Goal: Use online tool/utility: Utilize a website feature to perform a specific function

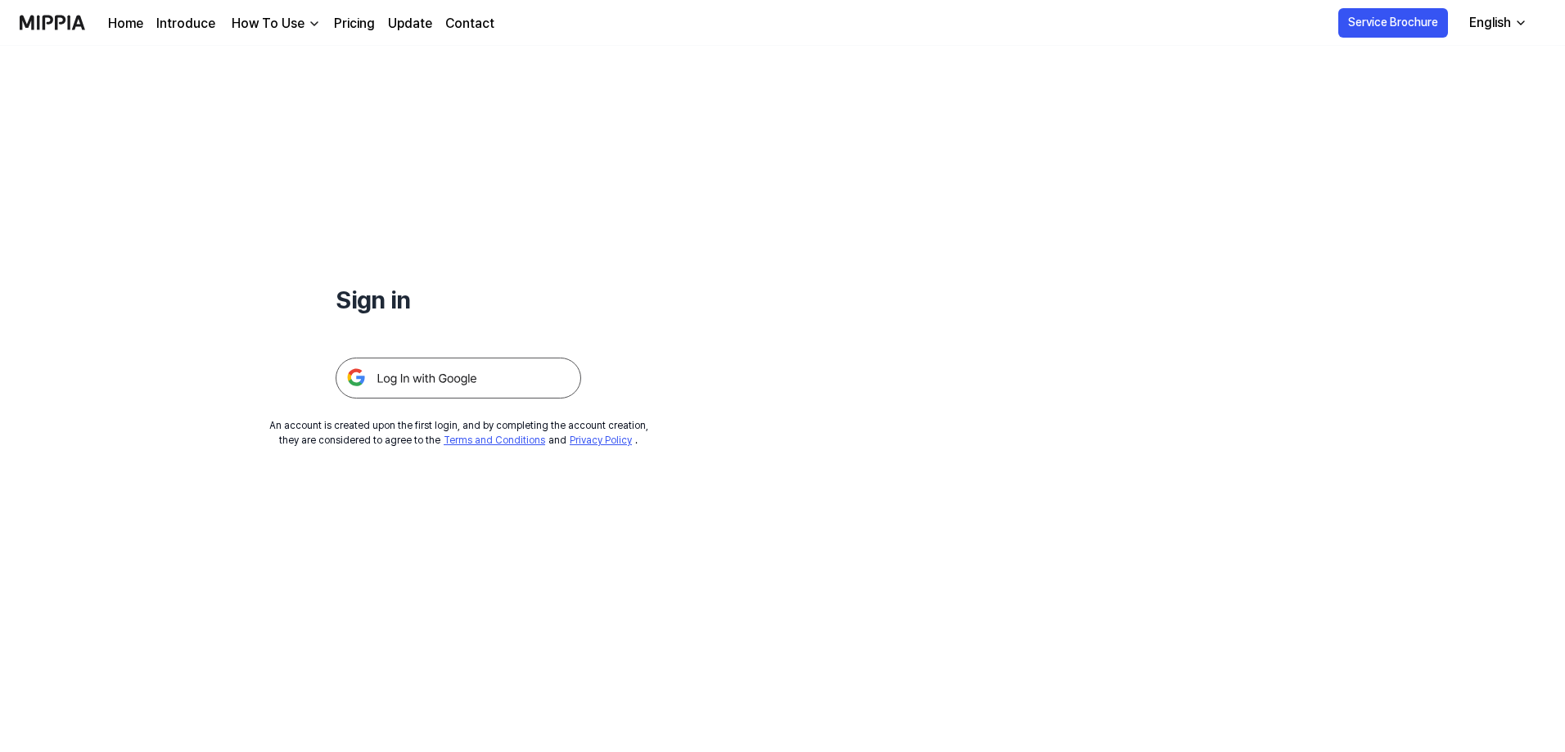
click at [497, 374] on img at bounding box center [459, 378] width 246 height 41
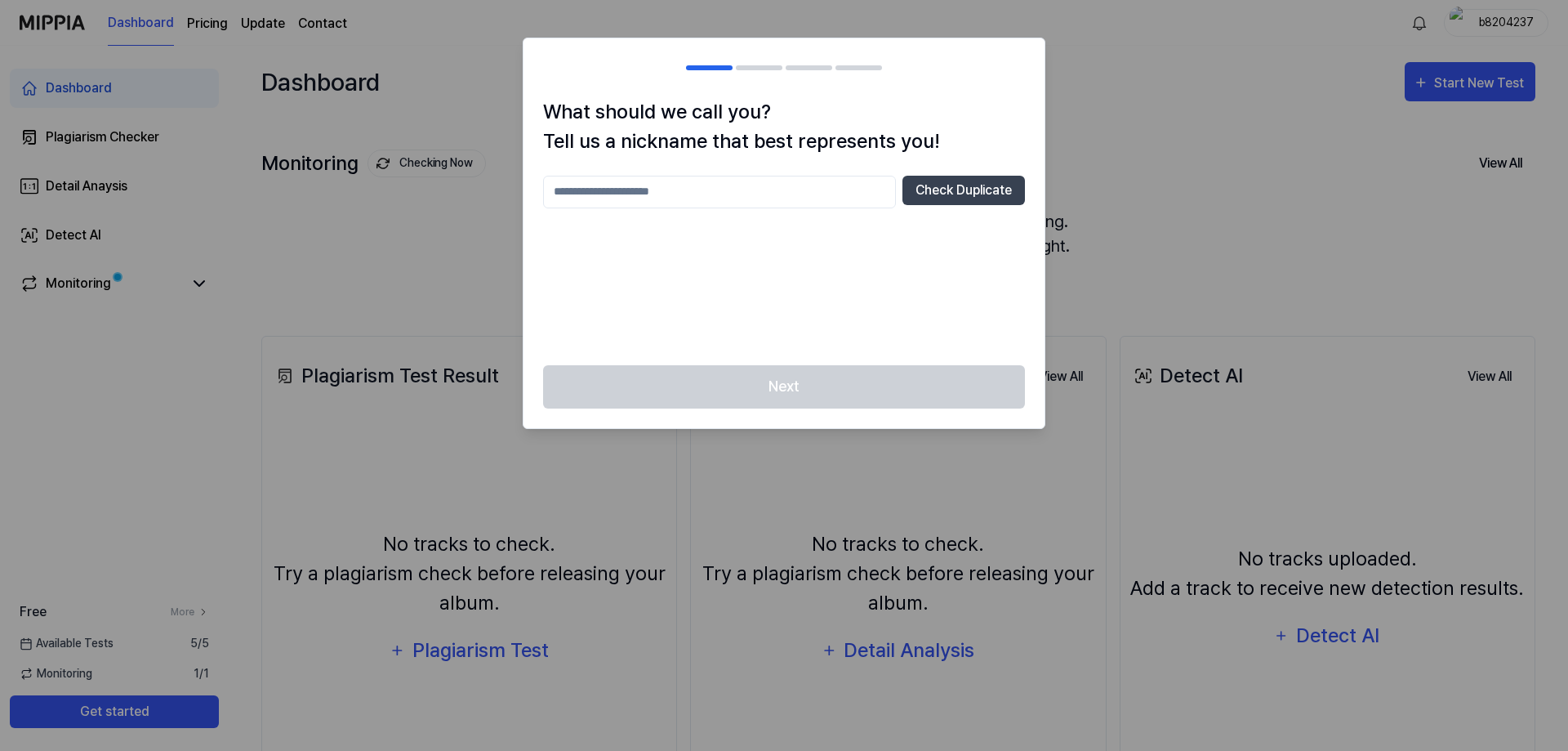
click at [746, 187] on input "text" at bounding box center [720, 192] width 353 height 33
type input "***"
click at [938, 198] on button "Check Duplicate" at bounding box center [963, 190] width 123 height 29
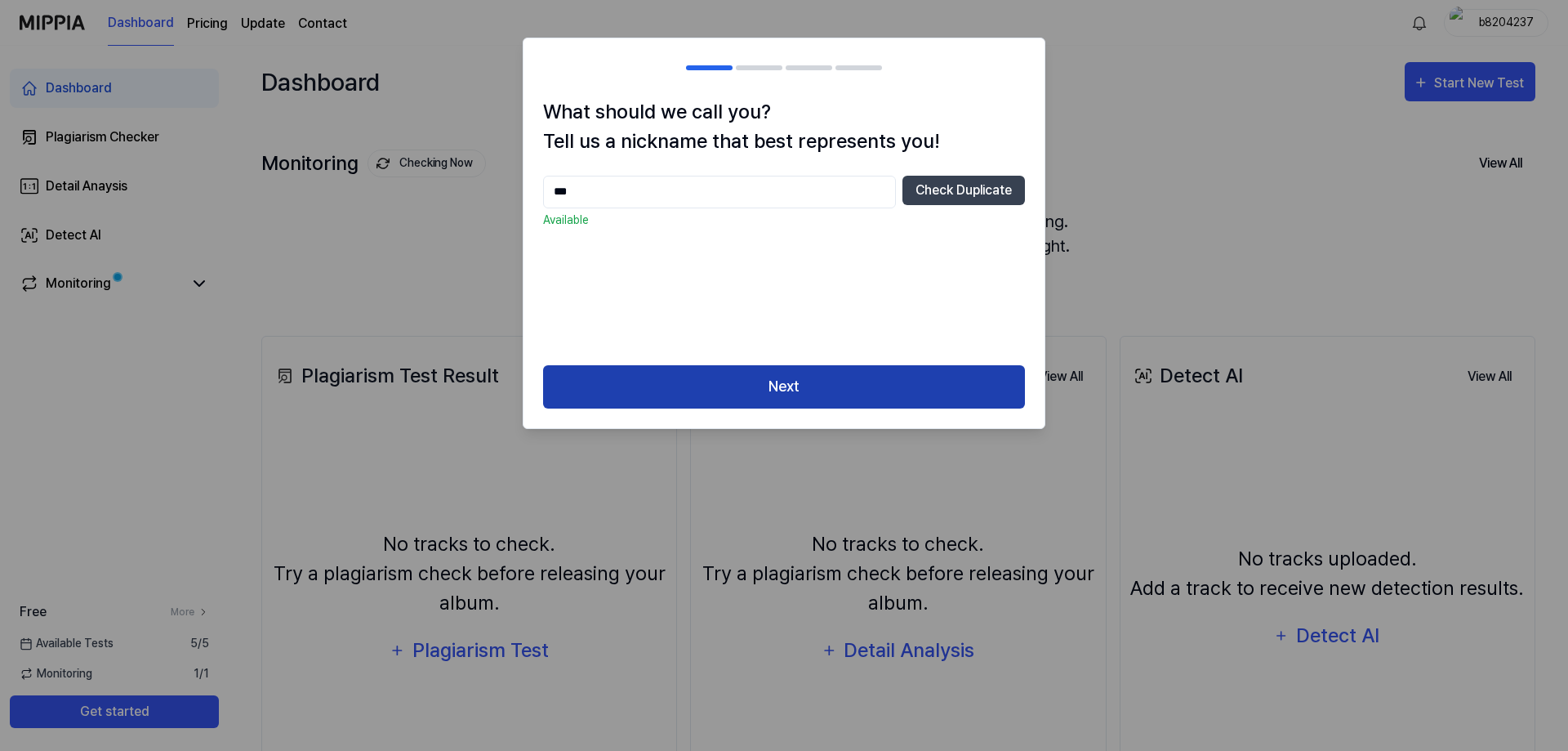
click at [856, 376] on button "Next" at bounding box center [784, 386] width 482 height 43
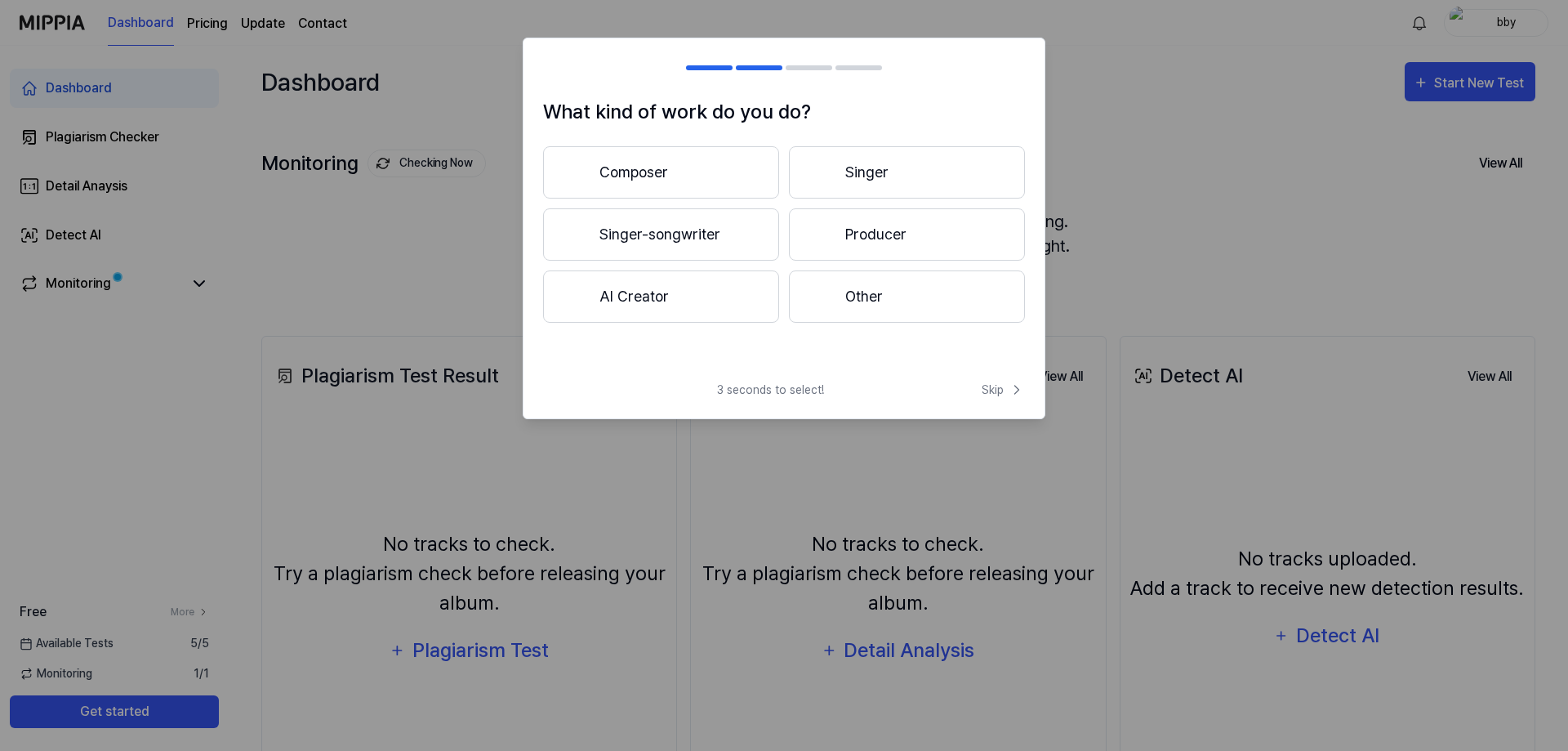
click at [686, 223] on button "Singer-songwriter" at bounding box center [661, 235] width 237 height 52
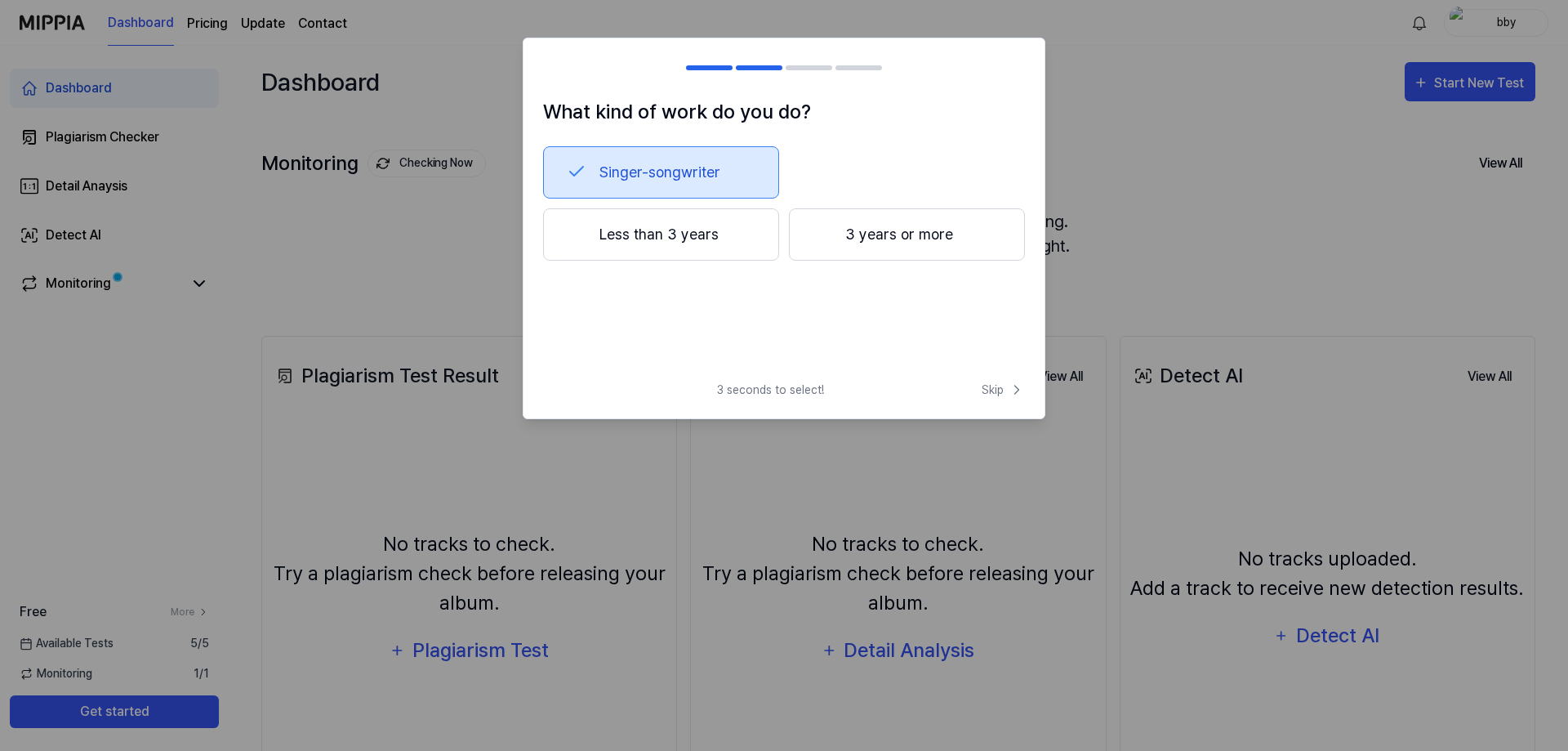
click at [872, 242] on button "3 years or more" at bounding box center [907, 235] width 237 height 52
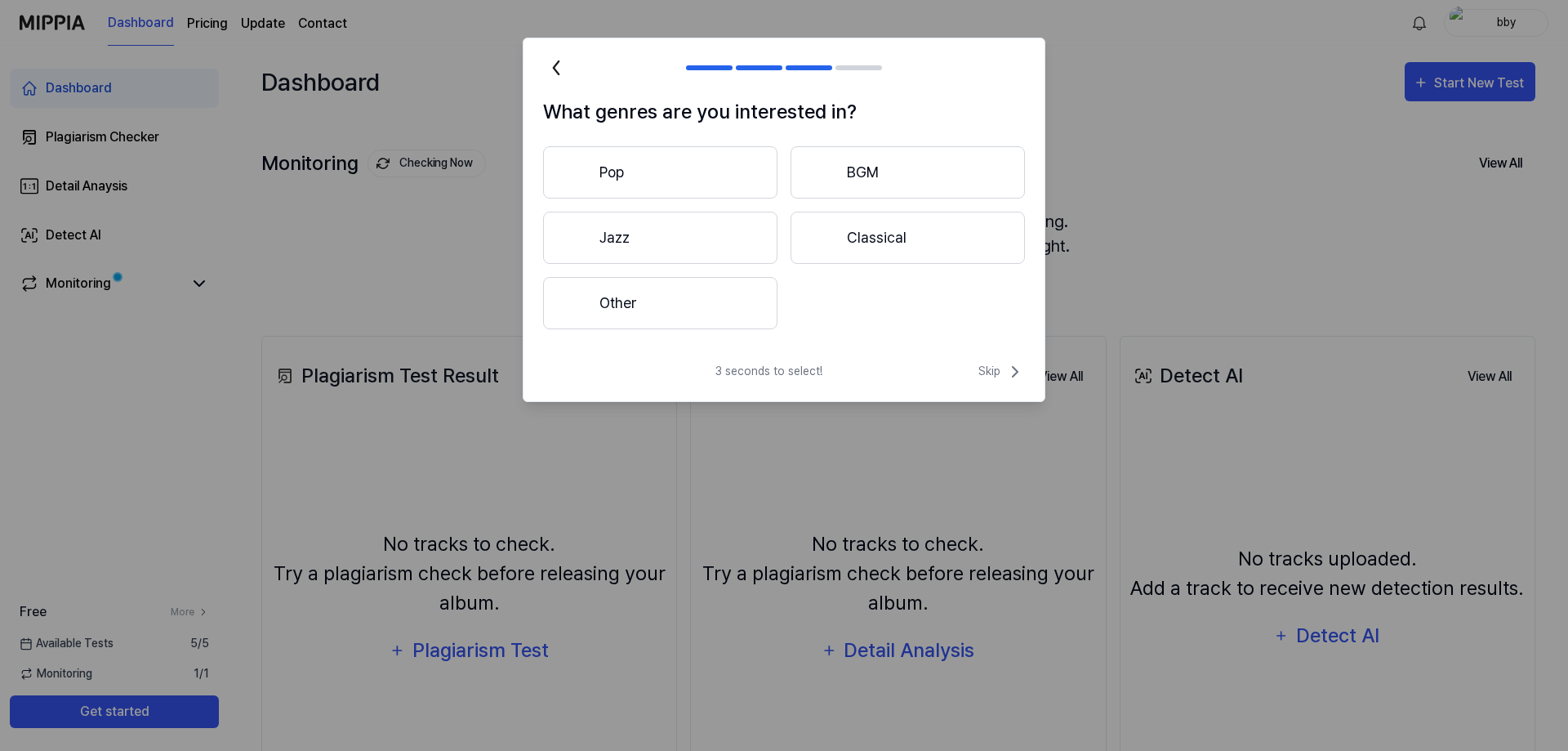
click at [690, 322] on button "Other" at bounding box center [660, 303] width 235 height 52
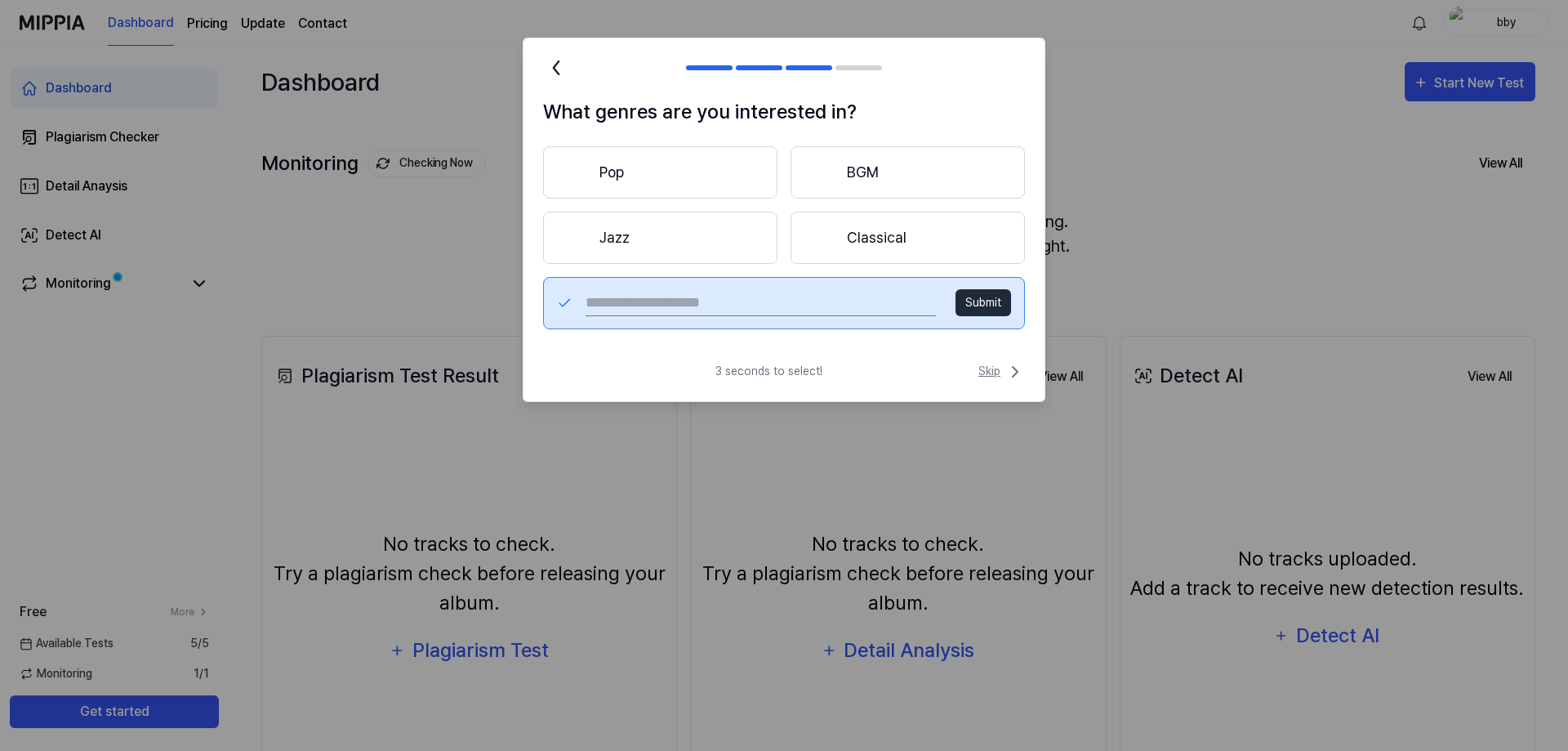
click at [1001, 376] on span "Skip" at bounding box center [1001, 373] width 47 height 20
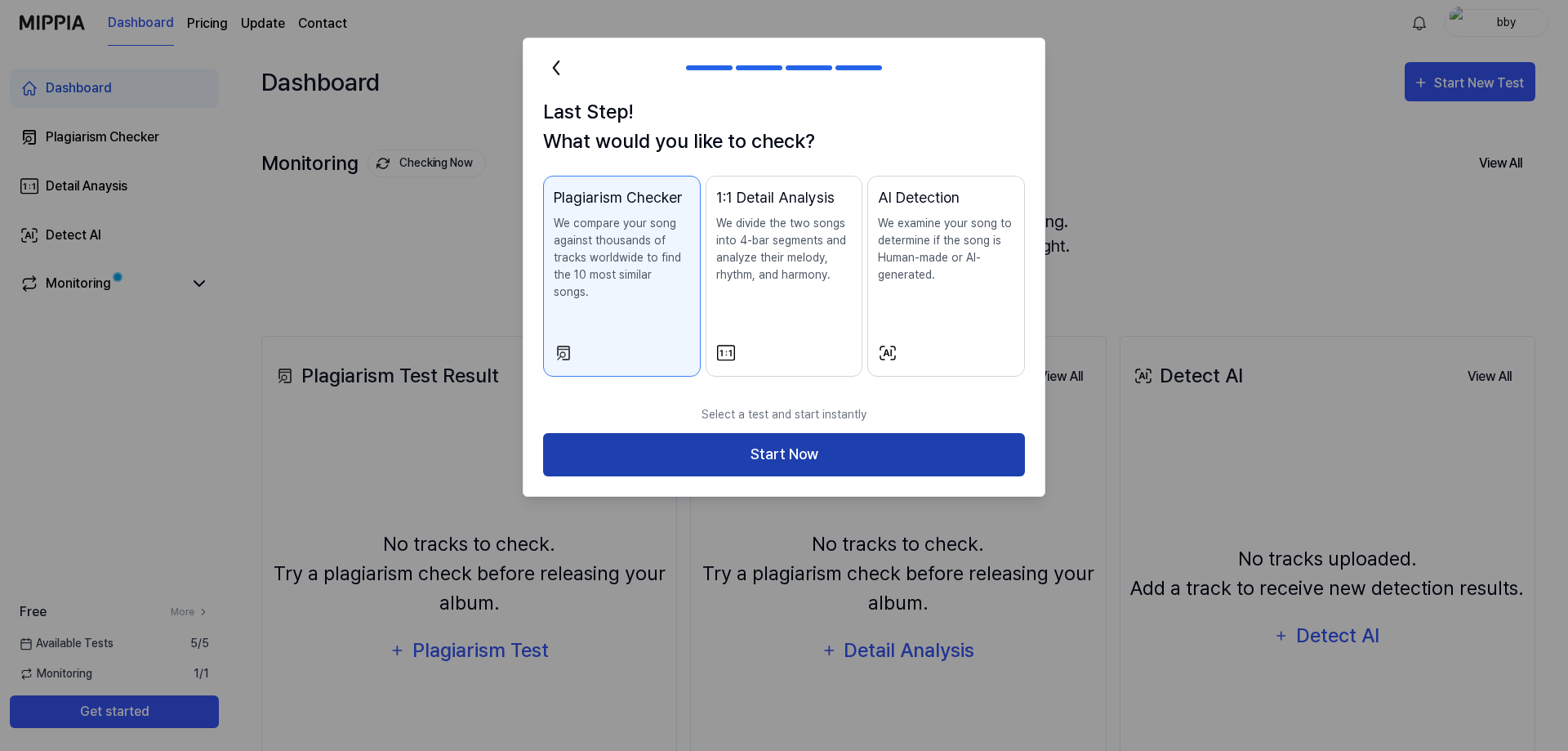
click at [804, 437] on button "Start Now" at bounding box center [784, 454] width 482 height 43
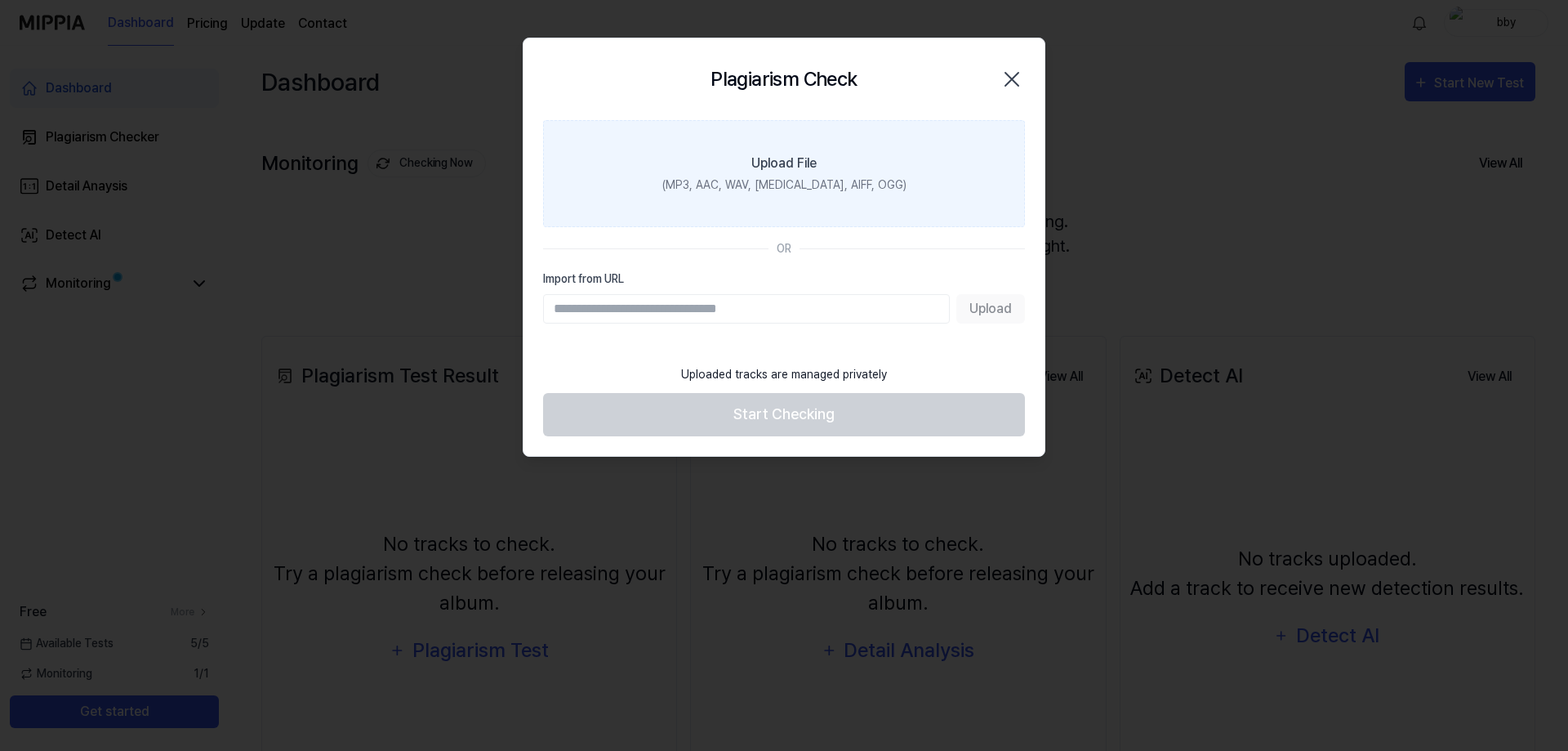
click at [917, 174] on label "Upload File (MP3, AAC, WAV, FLAC, AIFF, OGG)" at bounding box center [784, 173] width 482 height 107
click at [0, 0] on input "Upload File (MP3, AAC, WAV, FLAC, AIFF, OGG)" at bounding box center [0, 0] width 0 height 0
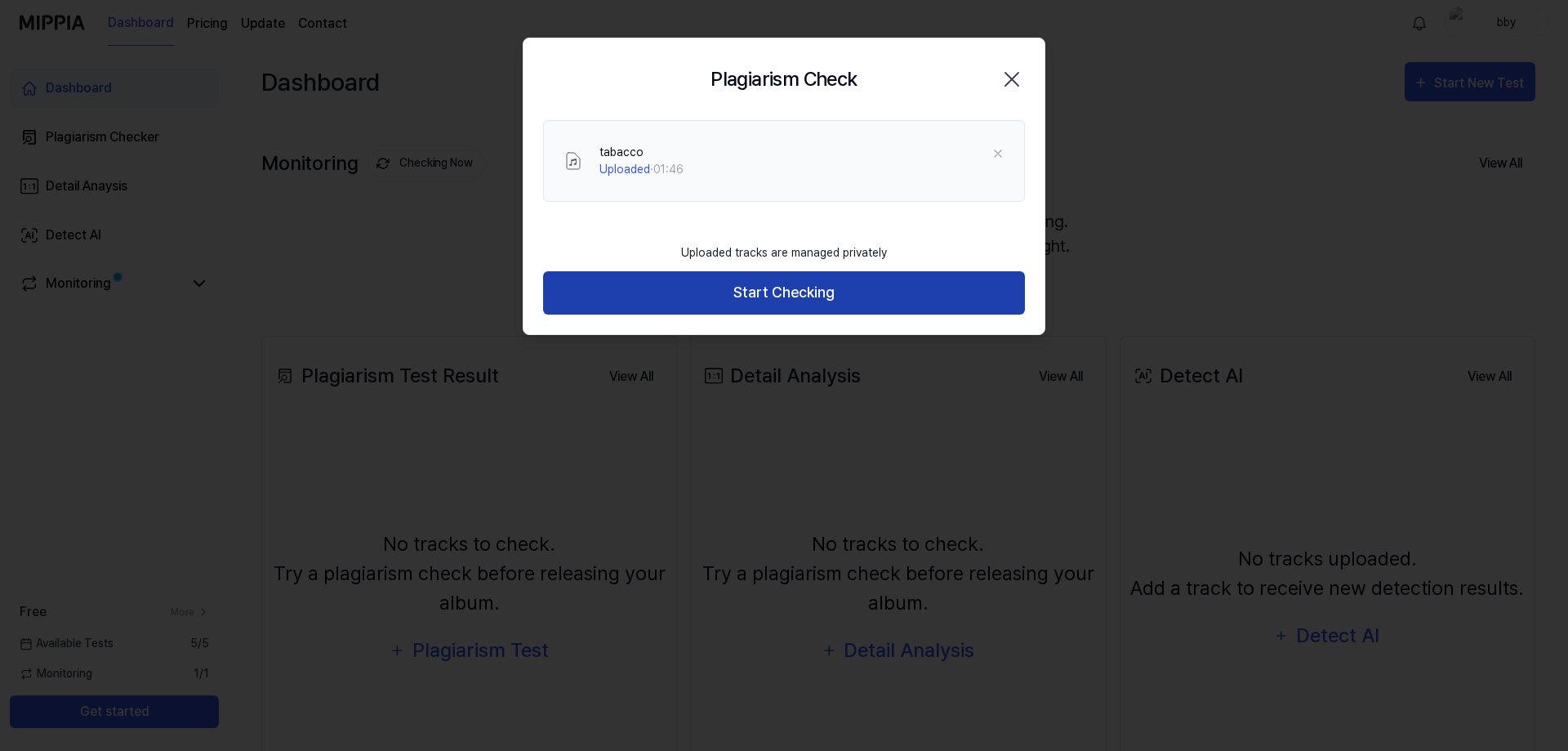
click at [840, 303] on button "Start Checking" at bounding box center [784, 293] width 482 height 43
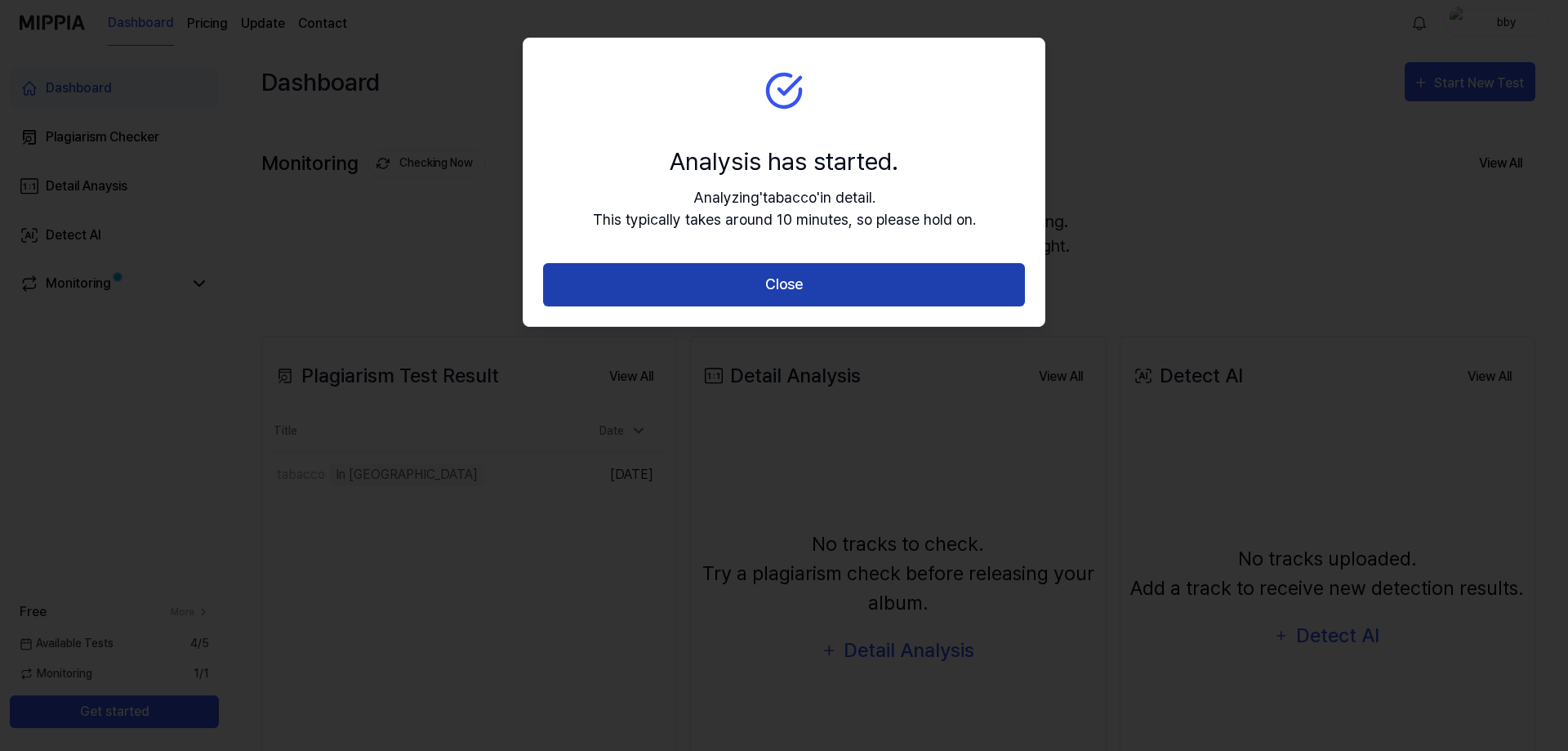
click at [837, 304] on button "Close" at bounding box center [784, 285] width 482 height 43
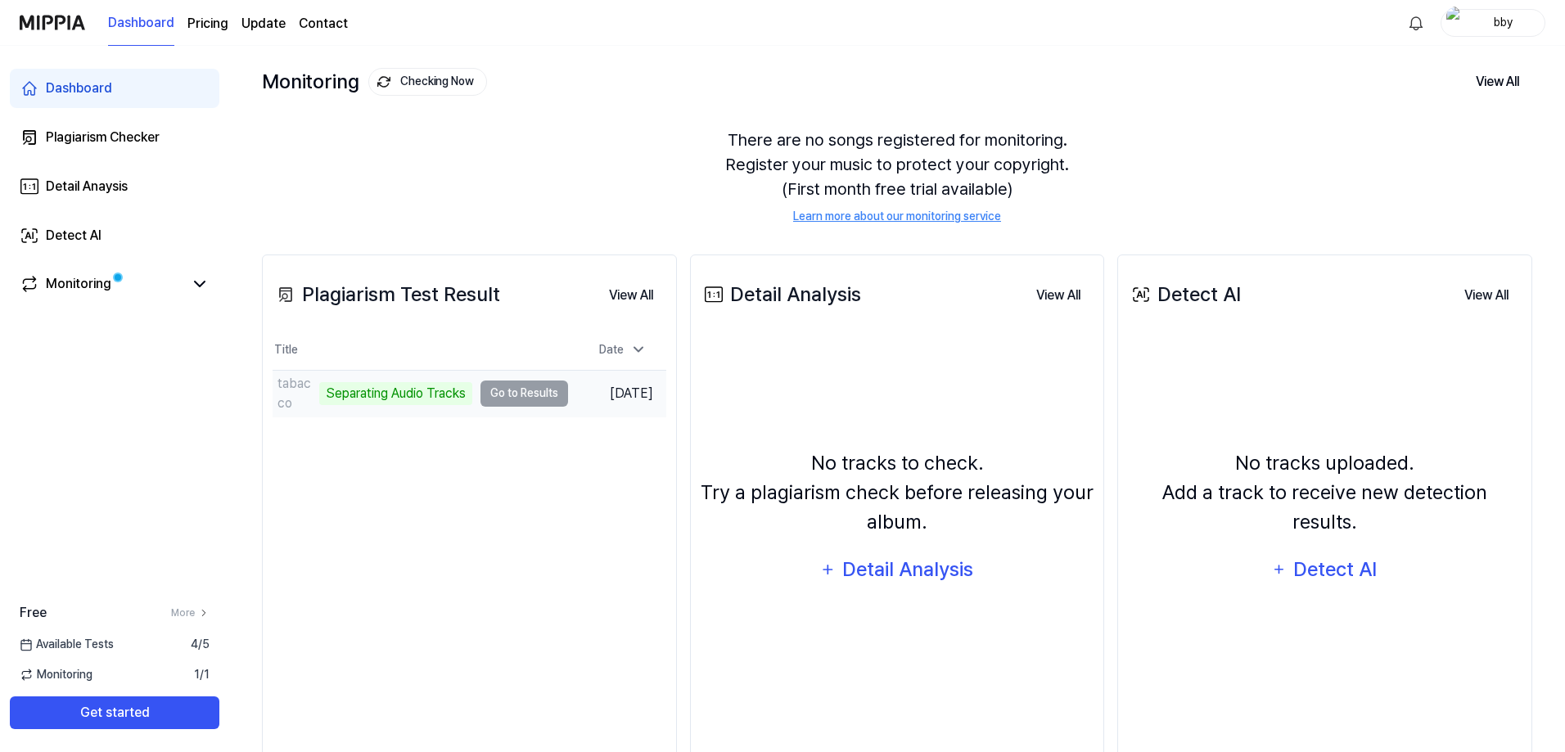
scroll to position [123, 0]
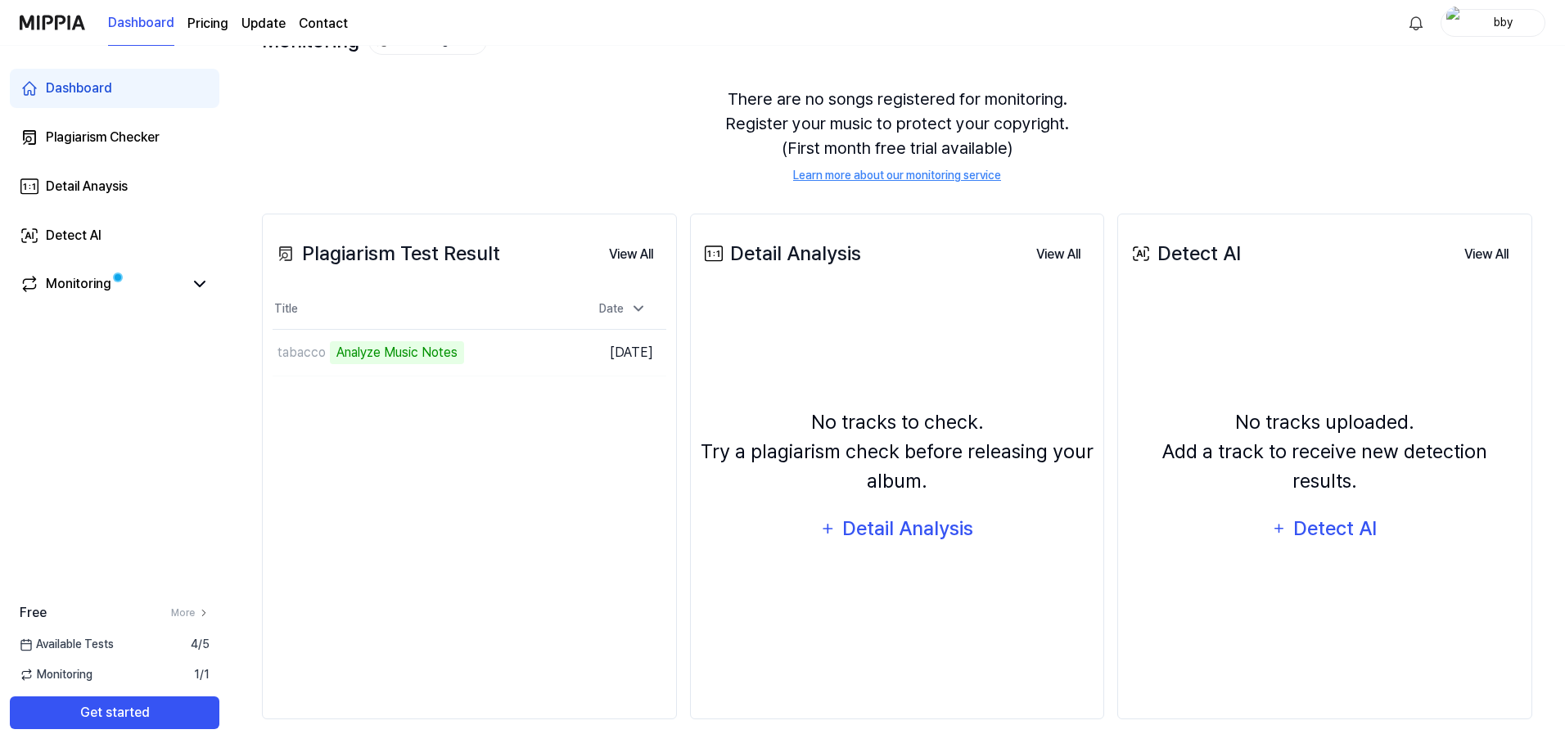
click at [496, 171] on div "There are no songs registered for monitoring. Register your music to protect yo…" at bounding box center [897, 135] width 1270 height 137
click at [557, 142] on div "There are no songs registered for monitoring. Register your music to protect yo…" at bounding box center [897, 135] width 1270 height 137
click at [521, 355] on td "tabacco File generation error Go to Results" at bounding box center [420, 353] width 295 height 46
click at [388, 350] on div "File generation error" at bounding box center [393, 352] width 127 height 23
click at [488, 351] on td "tabacco File generation error Go to Results" at bounding box center [420, 353] width 295 height 46
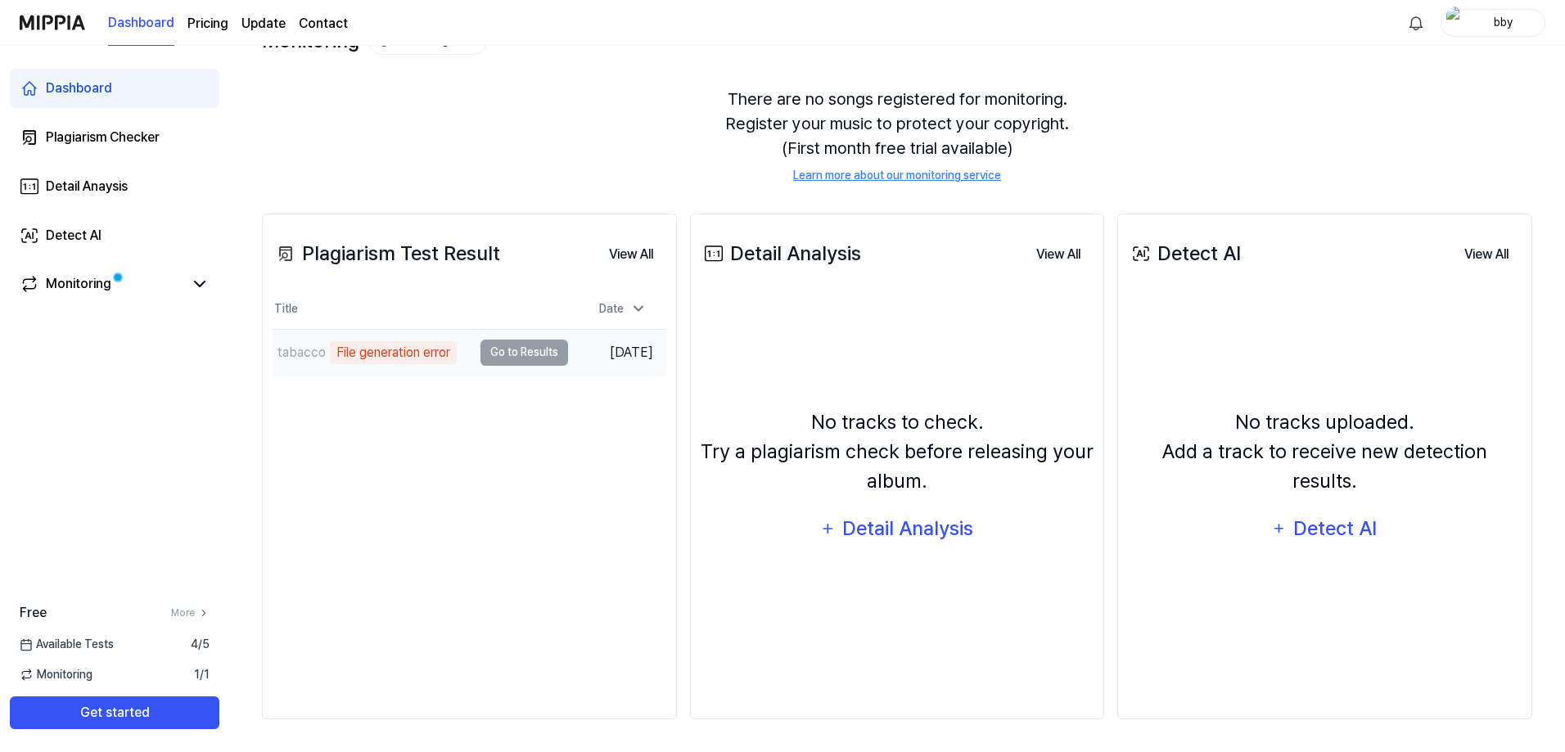
drag, startPoint x: 427, startPoint y: 359, endPoint x: 409, endPoint y: 359, distance: 18.0
click at [409, 359] on div "File generation error" at bounding box center [393, 352] width 127 height 23
click at [379, 354] on div "File generation error" at bounding box center [393, 352] width 127 height 23
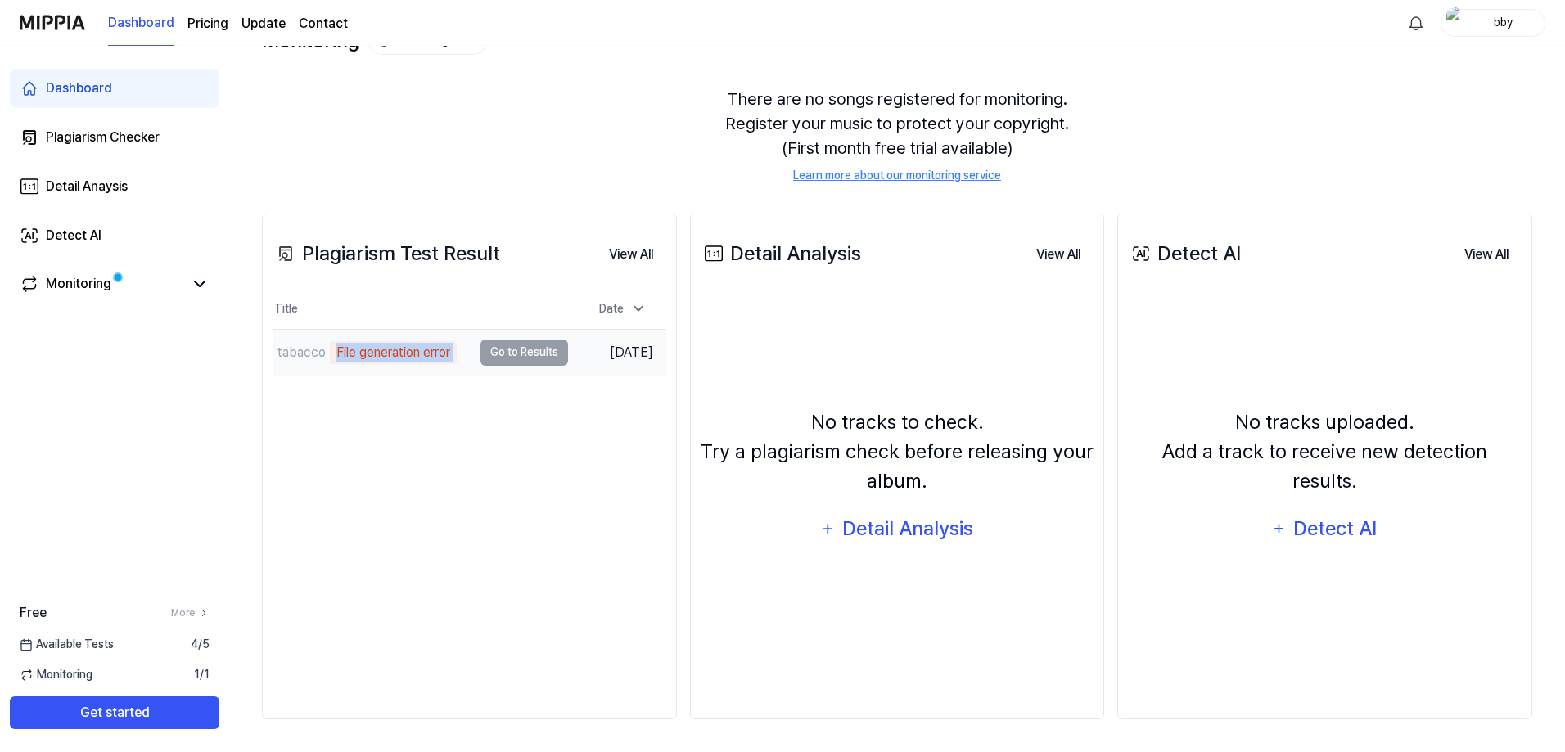
click at [379, 354] on div "File generation error" at bounding box center [393, 352] width 127 height 23
click at [381, 356] on div "File generation error" at bounding box center [393, 352] width 127 height 23
drag, startPoint x: 433, startPoint y: 399, endPoint x: 453, endPoint y: 412, distance: 23.6
click at [453, 412] on div "Plagiarism Test Result View All Plagiarism Test Result Title Date tabacco File …" at bounding box center [469, 467] width 415 height 506
click at [634, 262] on button "View All" at bounding box center [631, 254] width 70 height 33
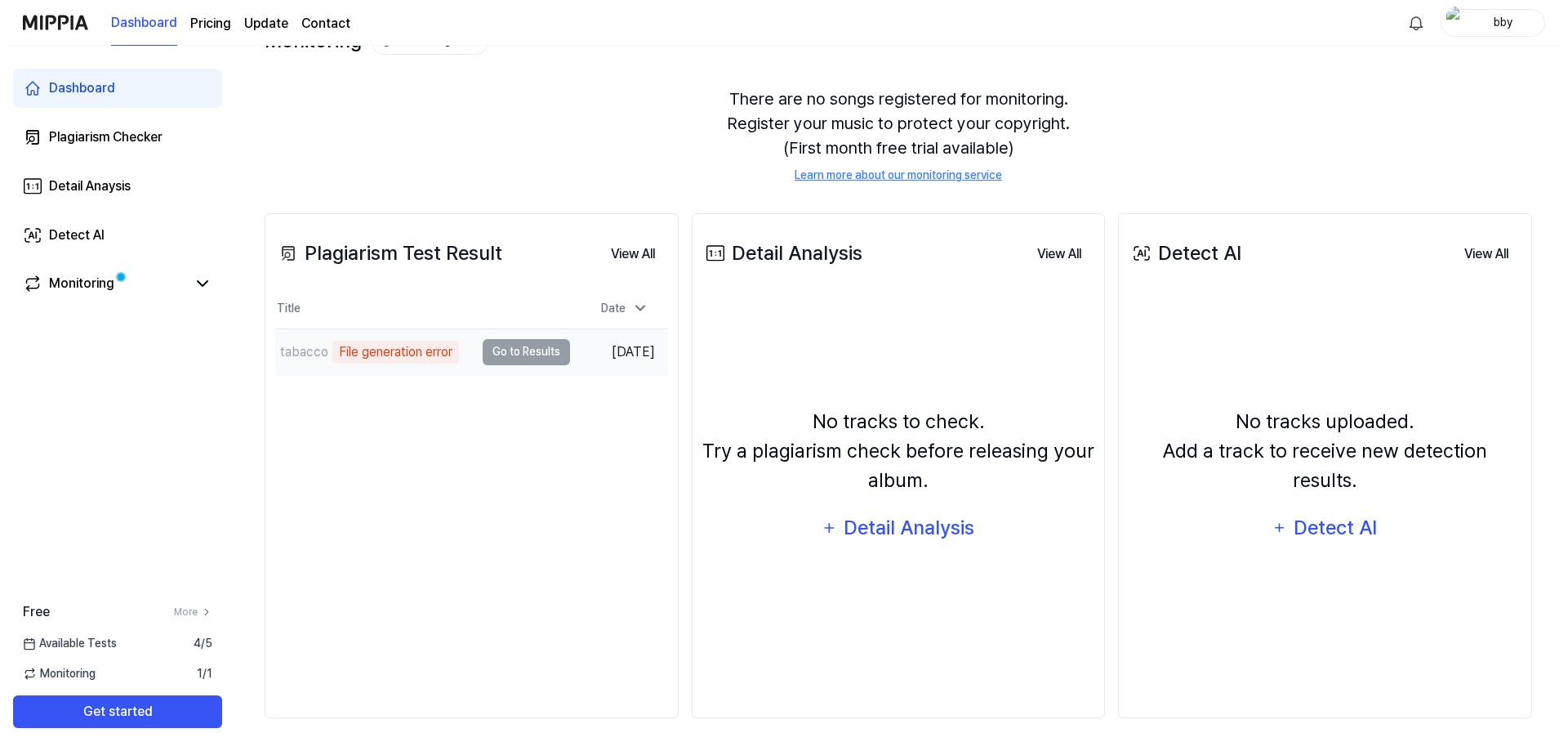
scroll to position [0, 0]
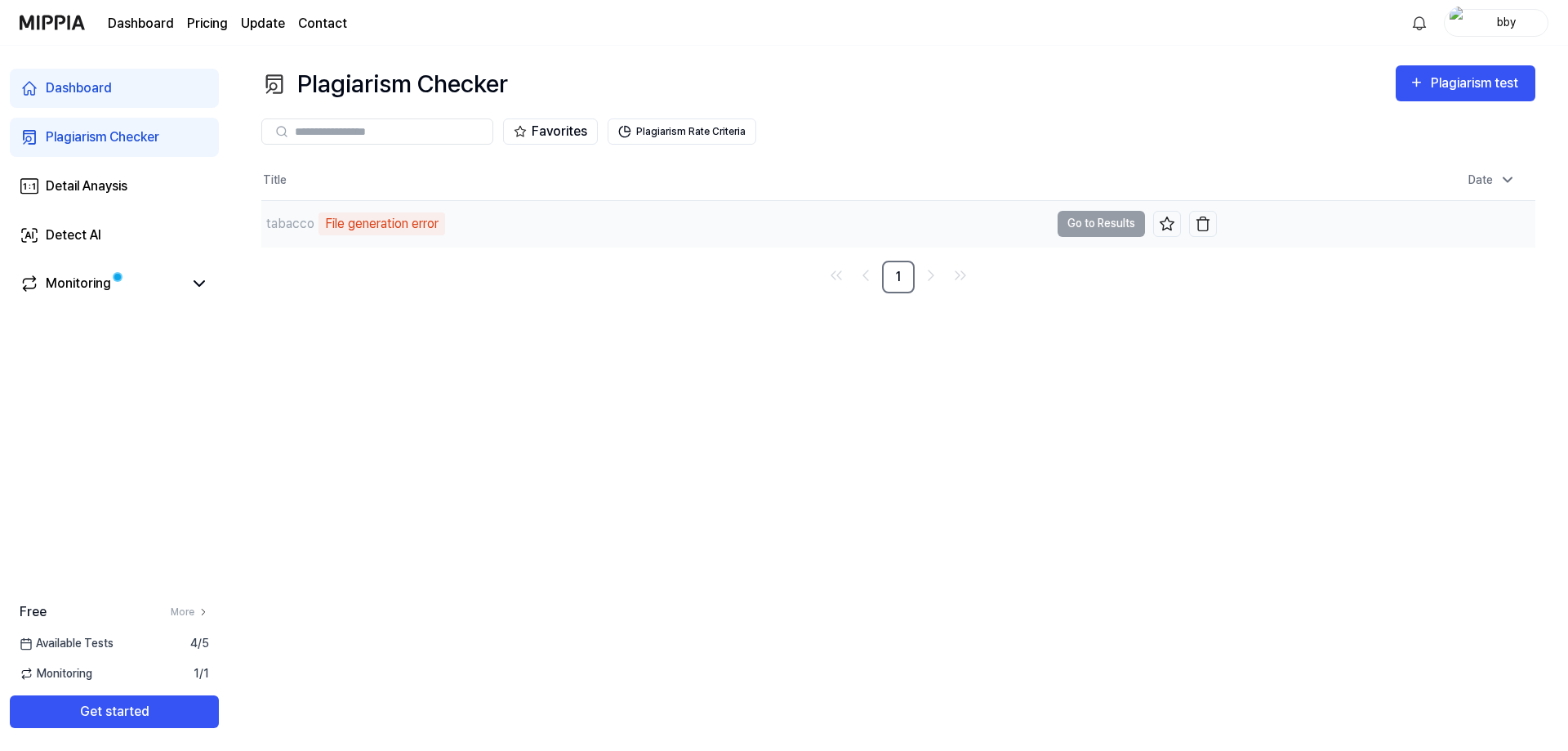
click at [1087, 233] on td "tabacco File generation error Go to Results" at bounding box center [740, 224] width 956 height 46
click at [1195, 228] on button "button" at bounding box center [1204, 224] width 28 height 26
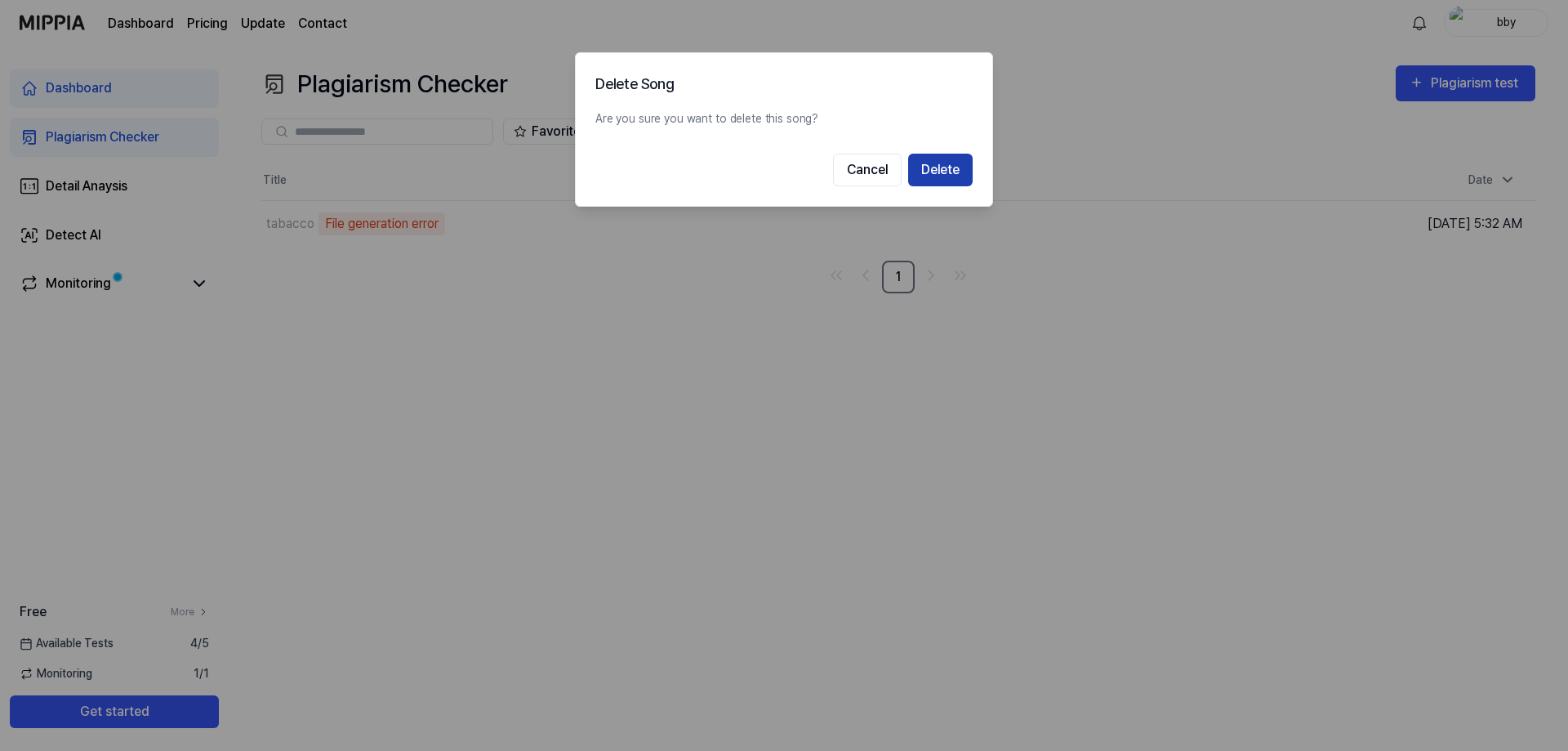
click at [929, 165] on button "Delete" at bounding box center [940, 170] width 65 height 33
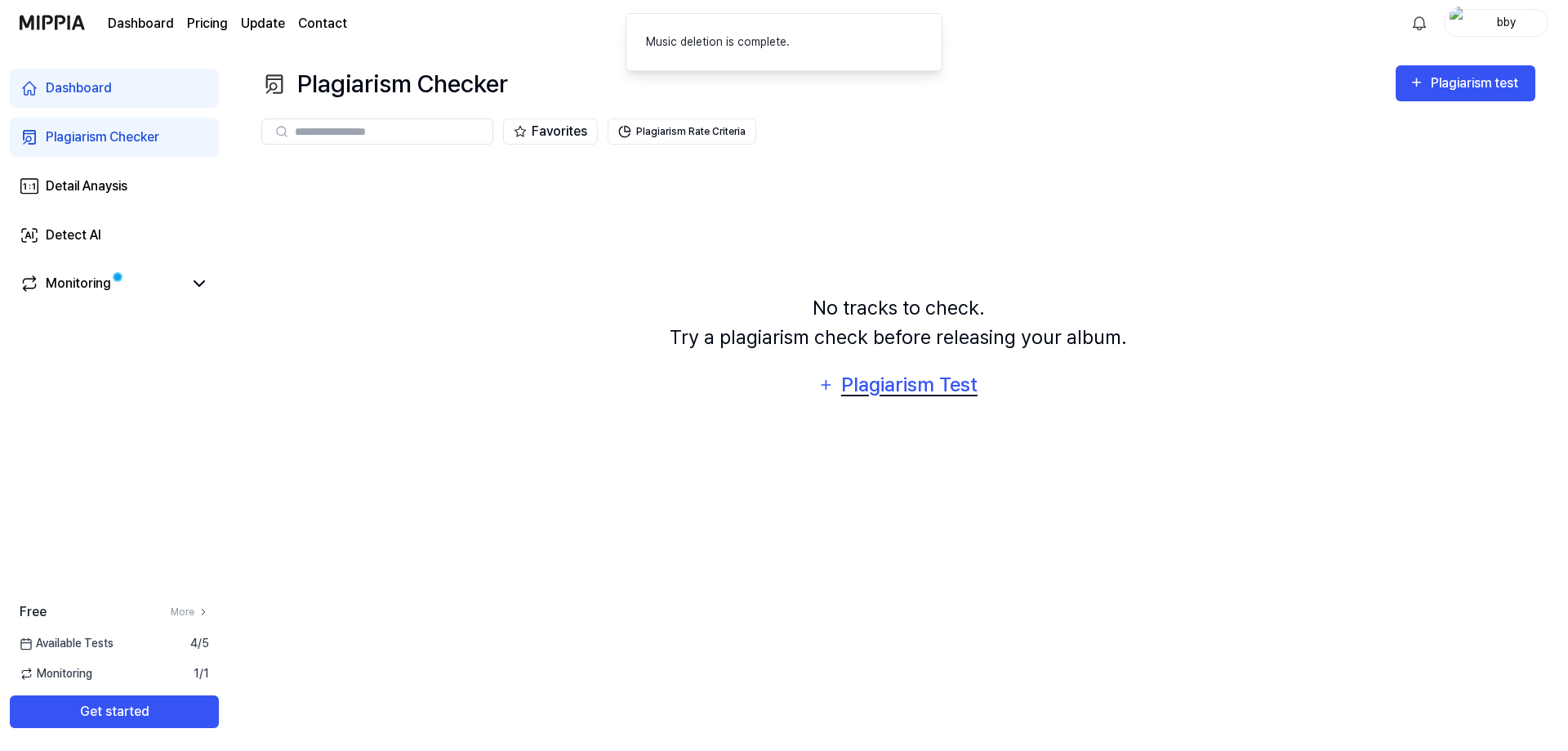
click at [852, 379] on div "Plagiarism Test" at bounding box center [908, 384] width 139 height 31
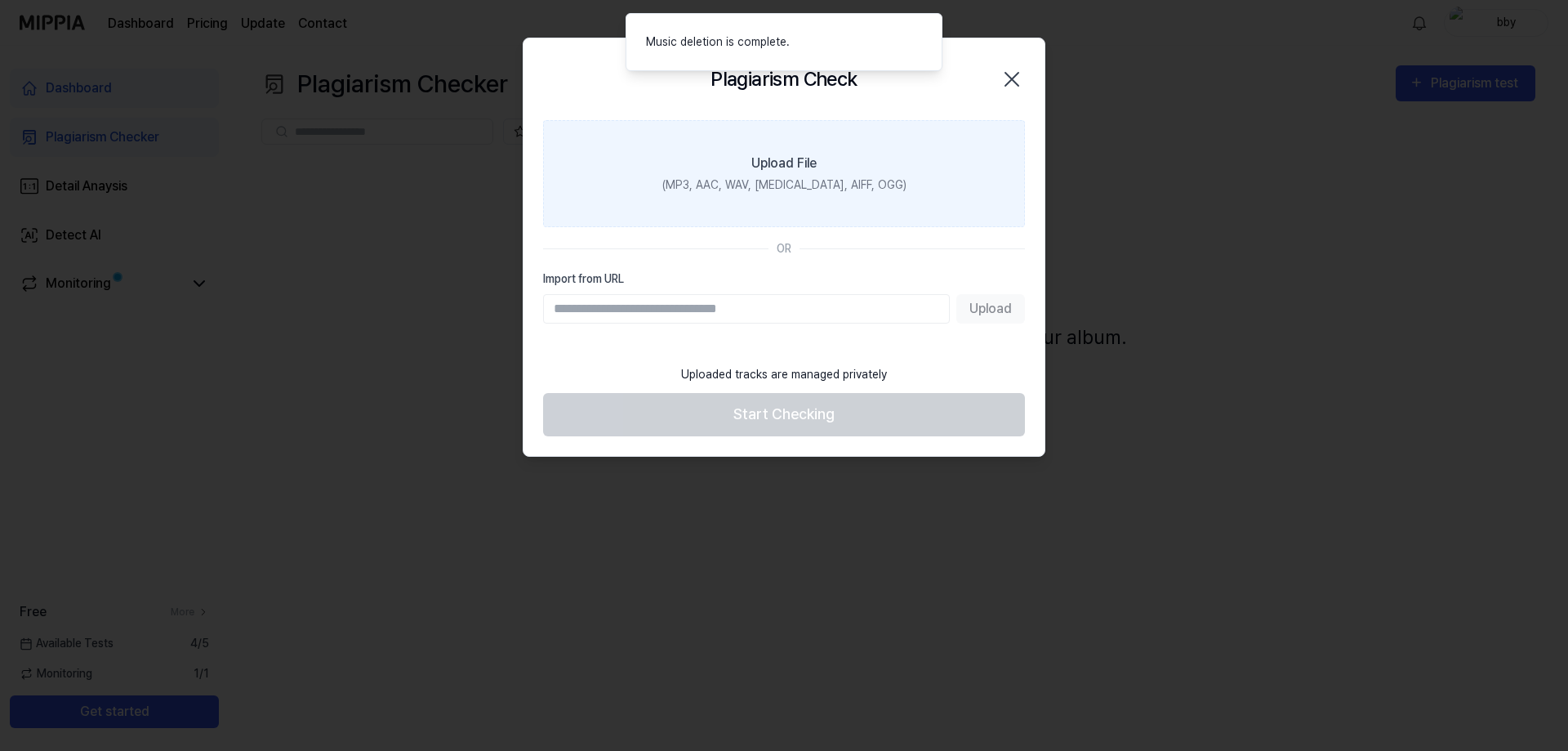
click at [776, 205] on label "Upload File (MP3, AAC, WAV, FLAC, AIFF, OGG)" at bounding box center [784, 173] width 482 height 107
click at [0, 0] on input "Upload File (MP3, AAC, WAV, FLAC, AIFF, OGG)" at bounding box center [0, 0] width 0 height 0
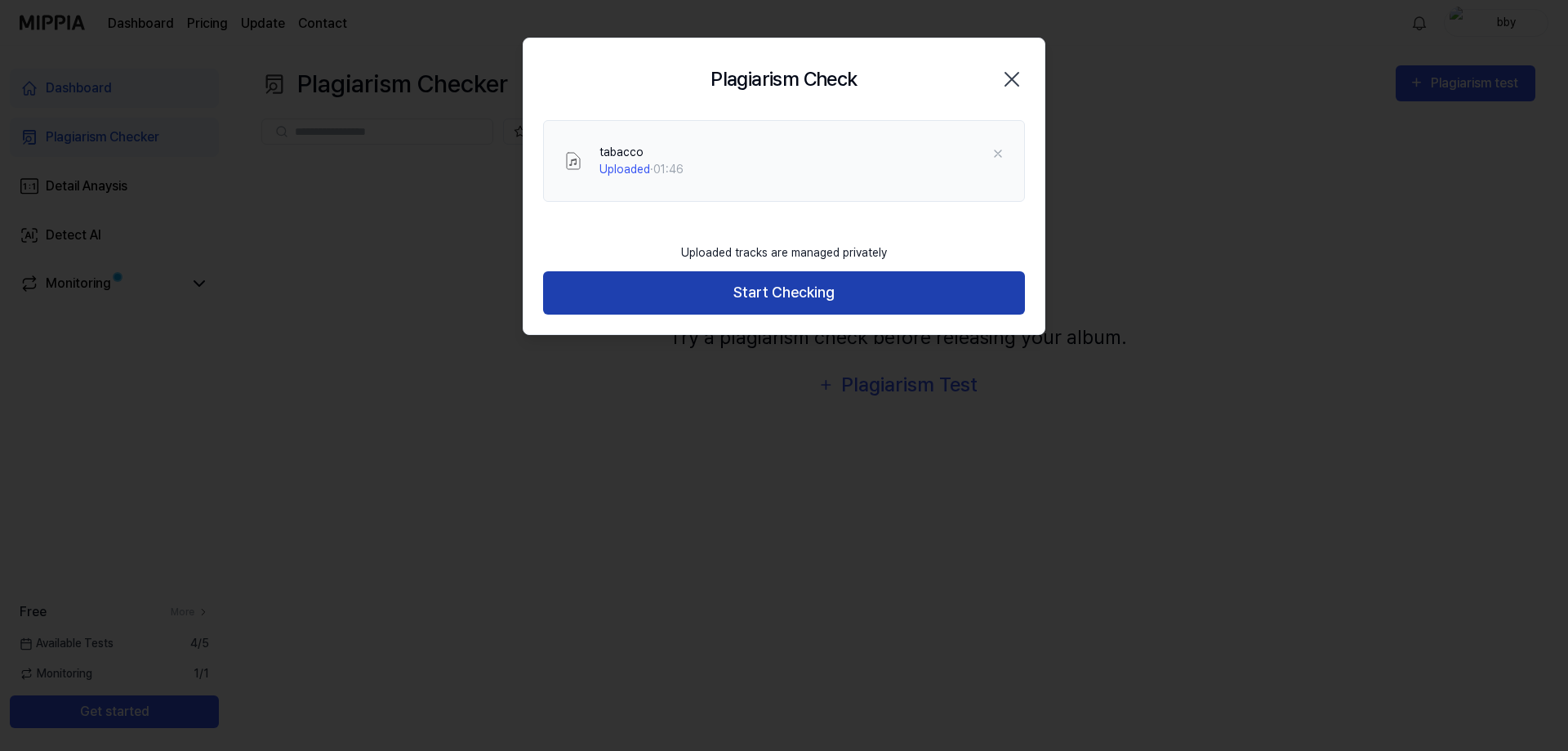
click at [769, 289] on button "Start Checking" at bounding box center [784, 293] width 482 height 43
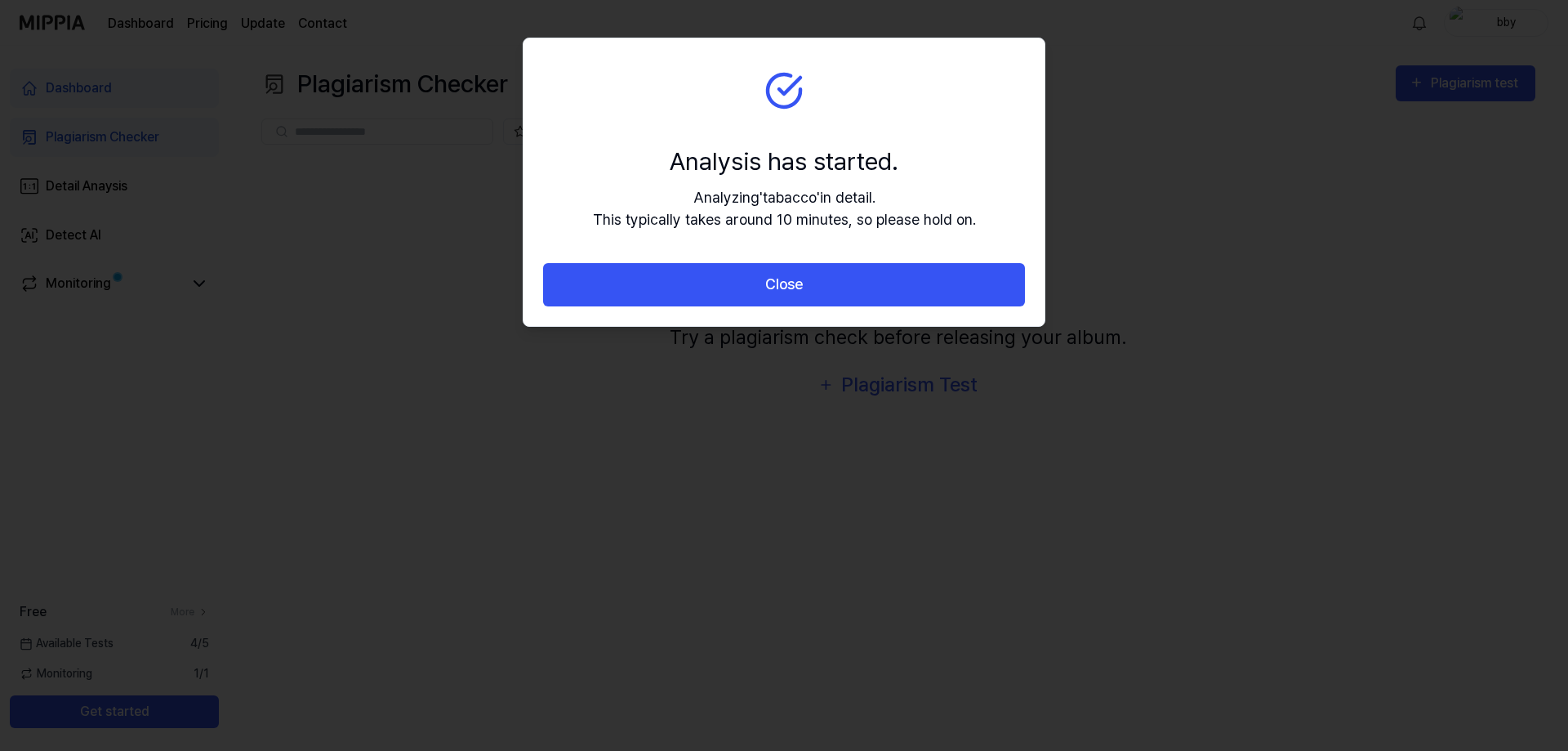
click at [769, 289] on button "Close" at bounding box center [784, 285] width 482 height 43
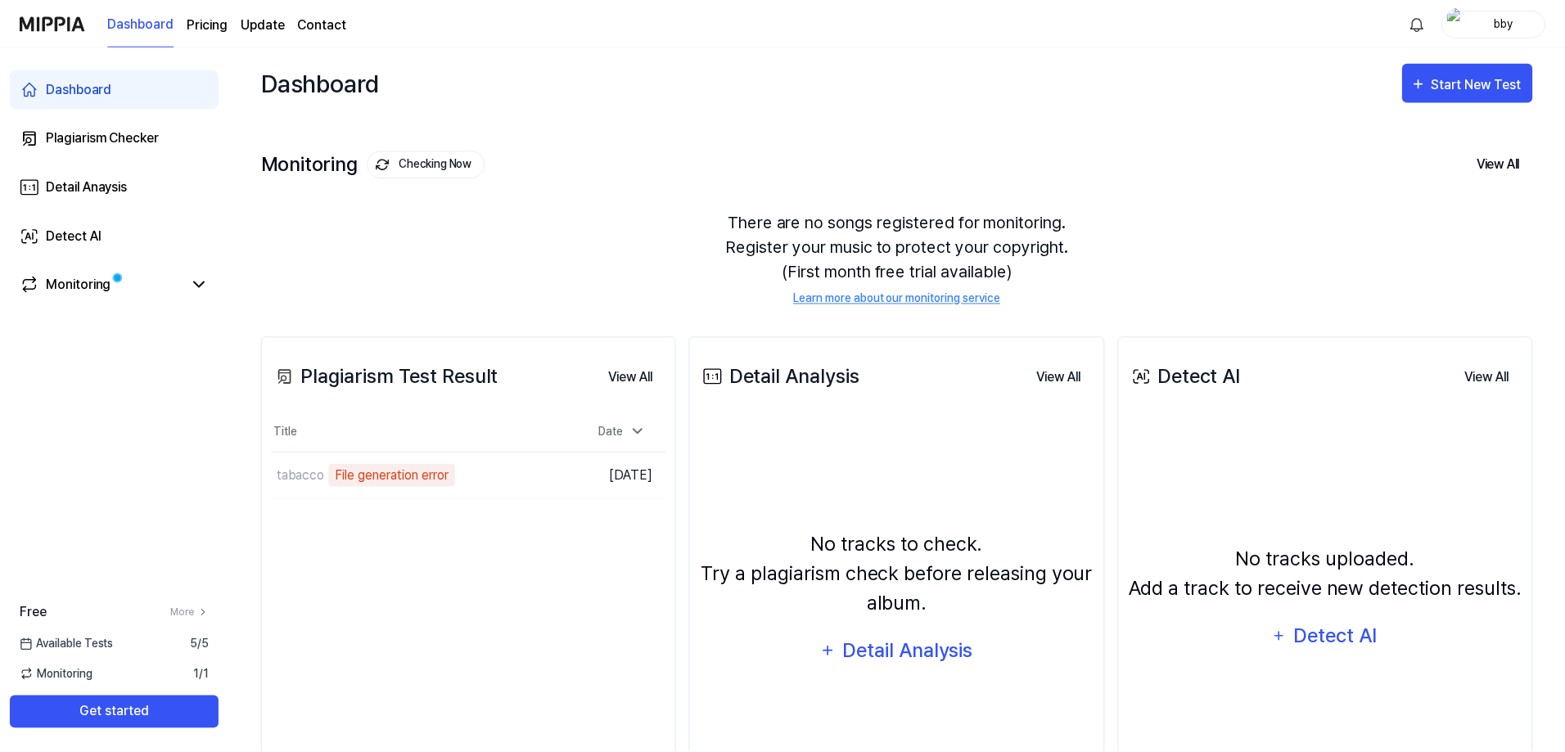
scroll to position [123, 0]
